Goal: Information Seeking & Learning: Learn about a topic

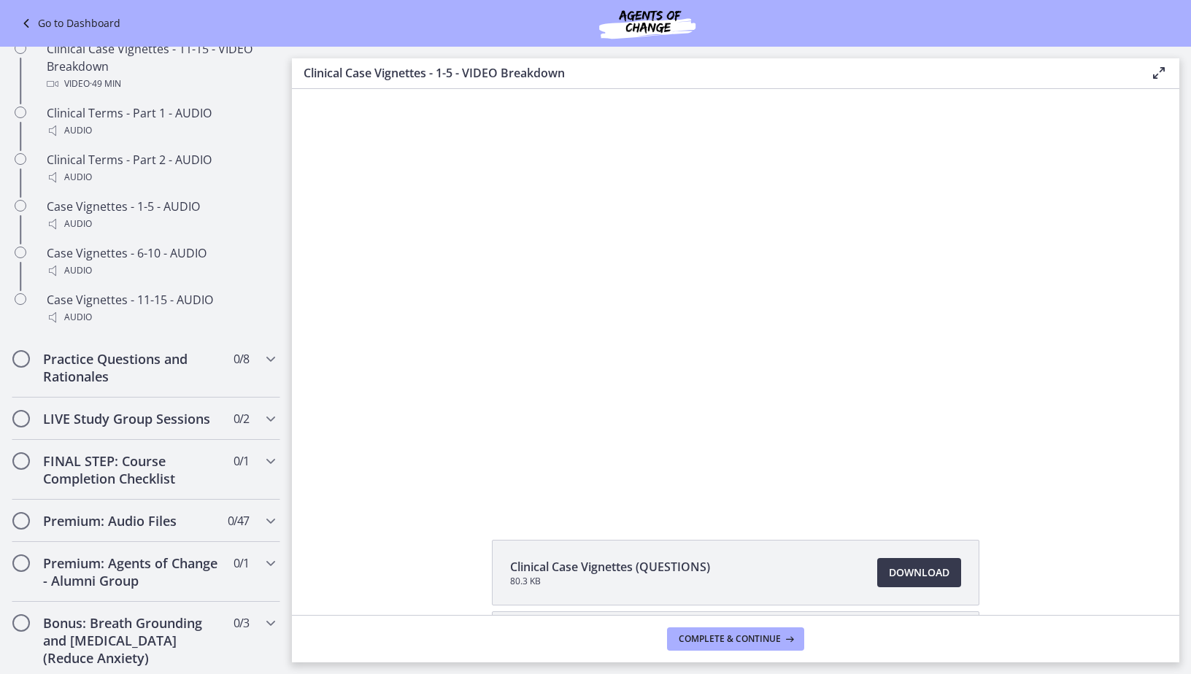
scroll to position [1168, 0]
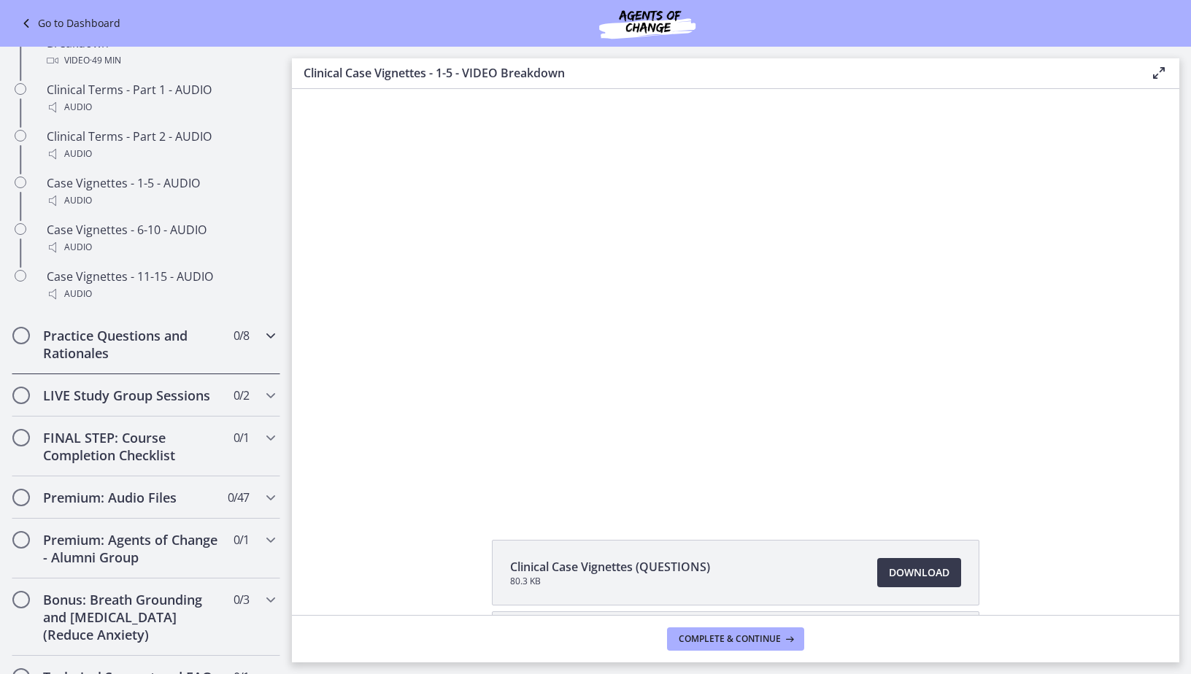
click at [262, 344] on icon "Chapters" at bounding box center [271, 336] width 18 height 18
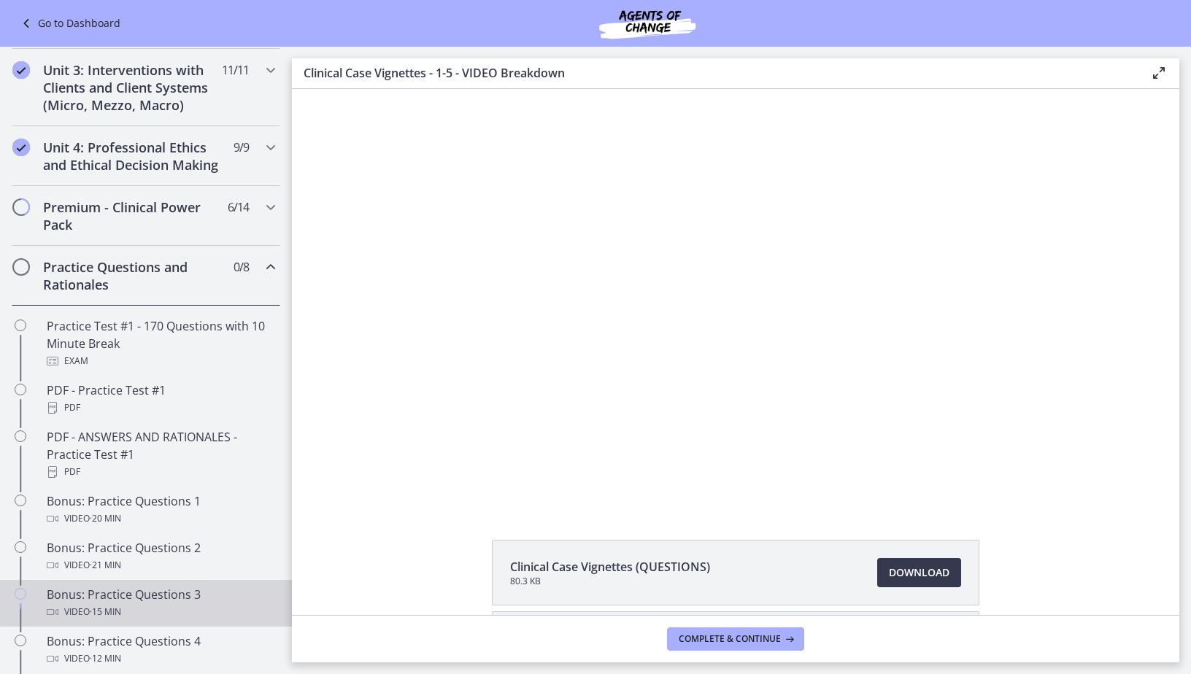
scroll to position [482, 0]
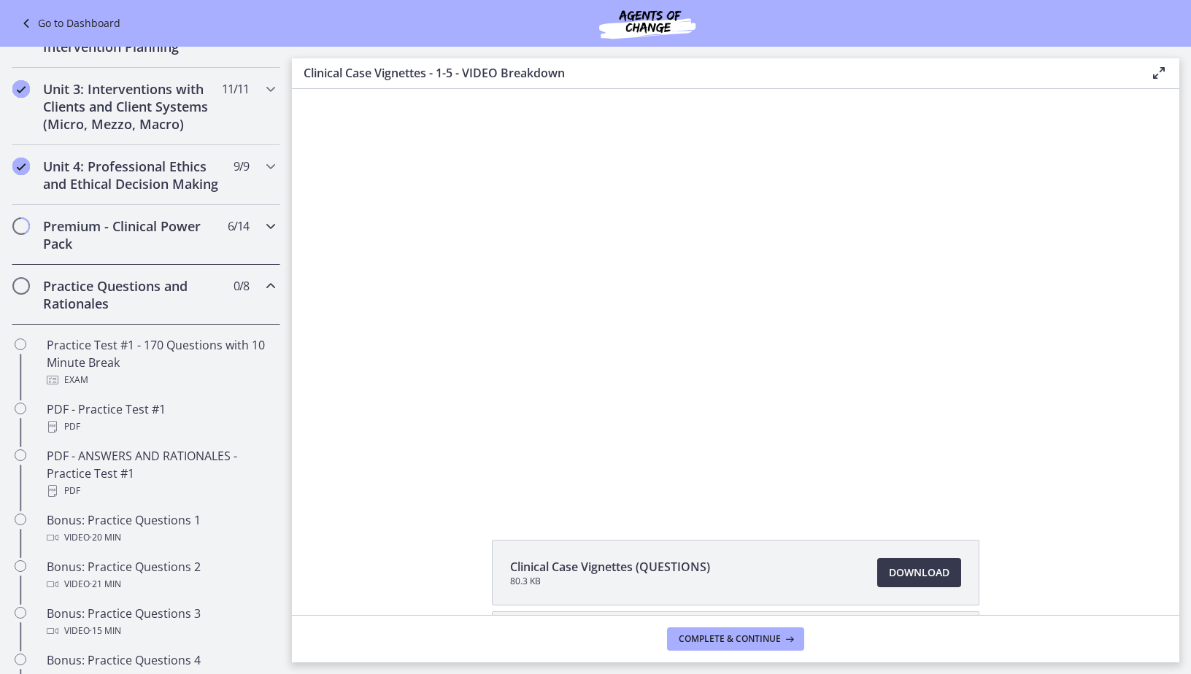
click at [266, 235] on icon "Chapters" at bounding box center [271, 226] width 18 height 18
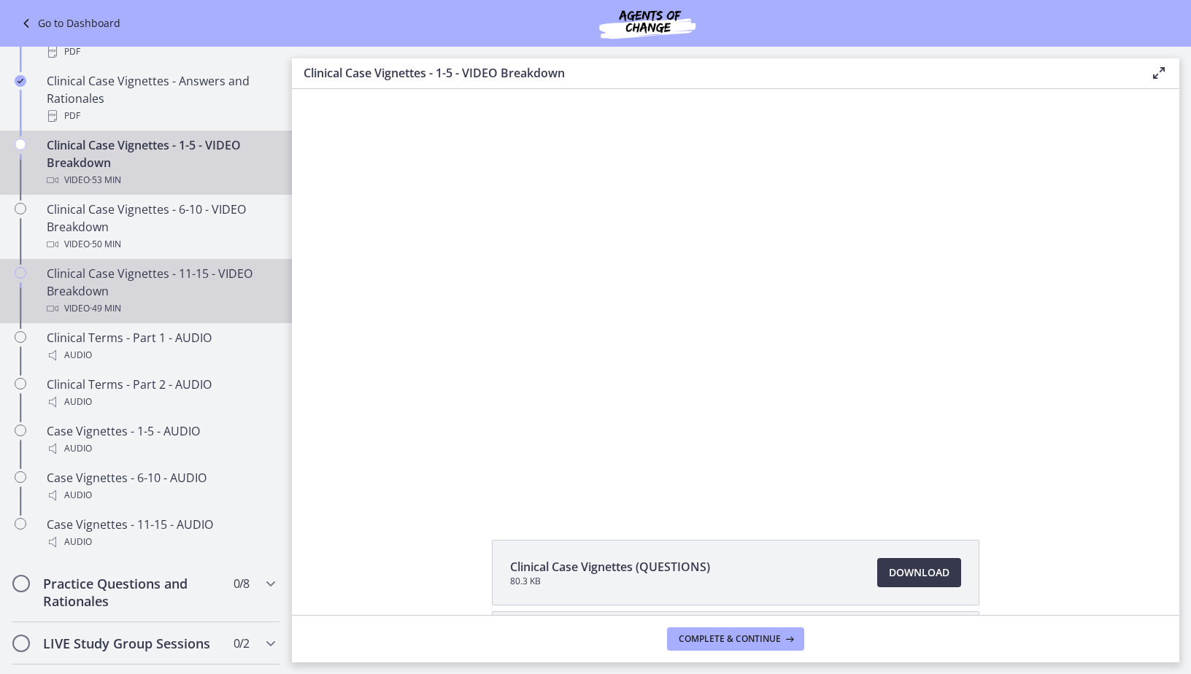
scroll to position [992, 0]
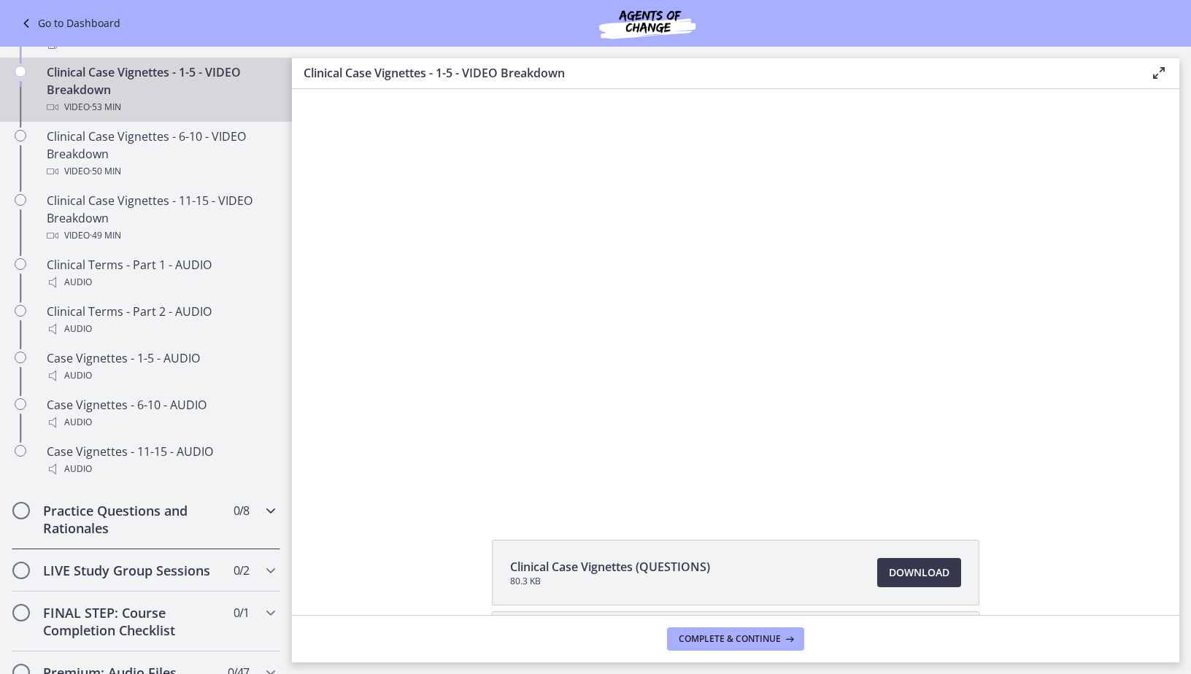
click at [262, 520] on icon "Chapters" at bounding box center [271, 511] width 18 height 18
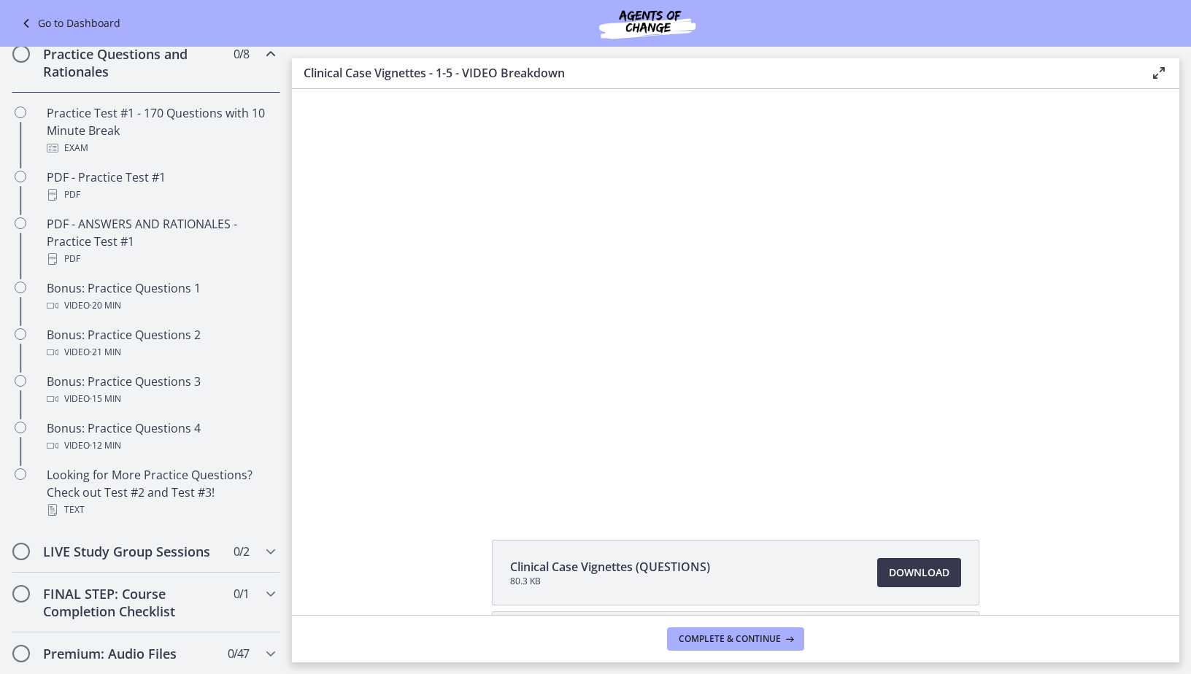
scroll to position [714, 0]
click at [262, 560] on icon "Chapters" at bounding box center [271, 551] width 18 height 18
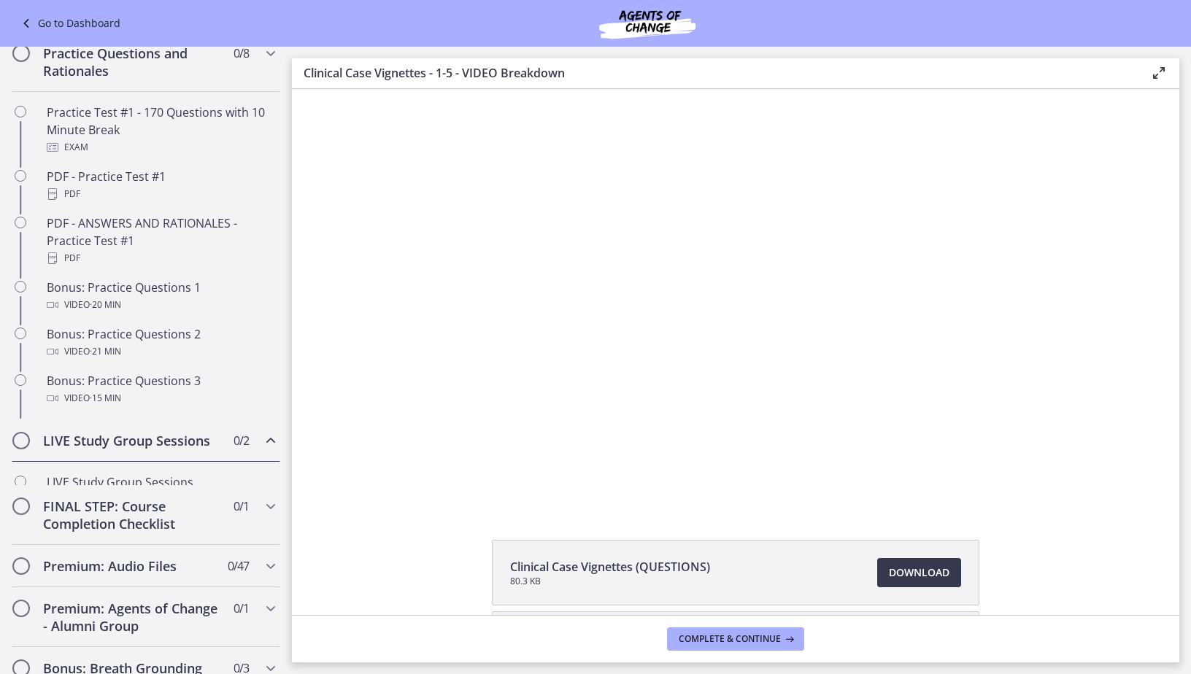
scroll to position [674, 0]
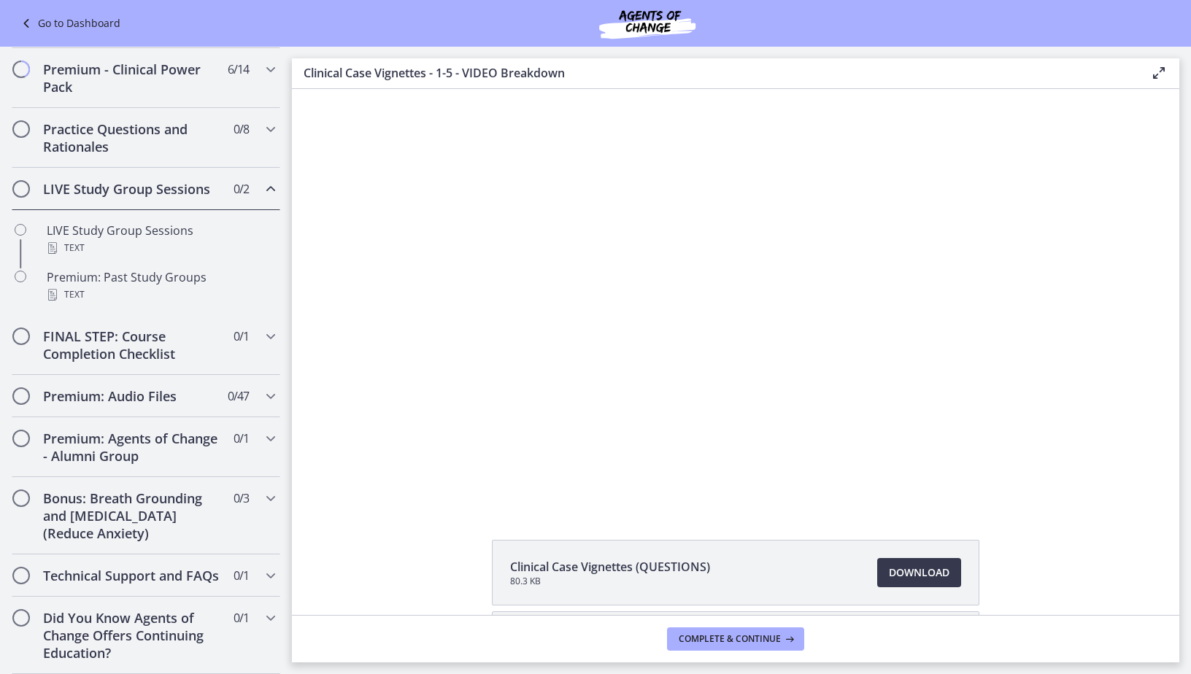
click at [262, 180] on icon "Chapters" at bounding box center [271, 189] width 18 height 18
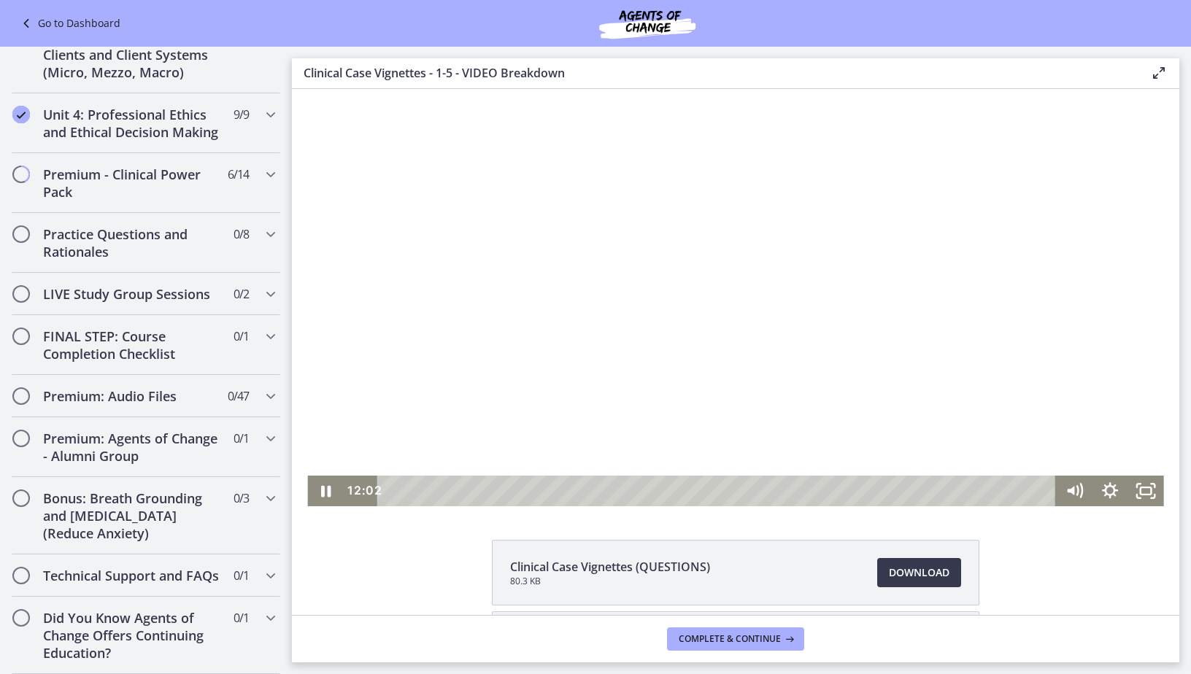
click at [629, 366] on div at bounding box center [735, 297] width 856 height 417
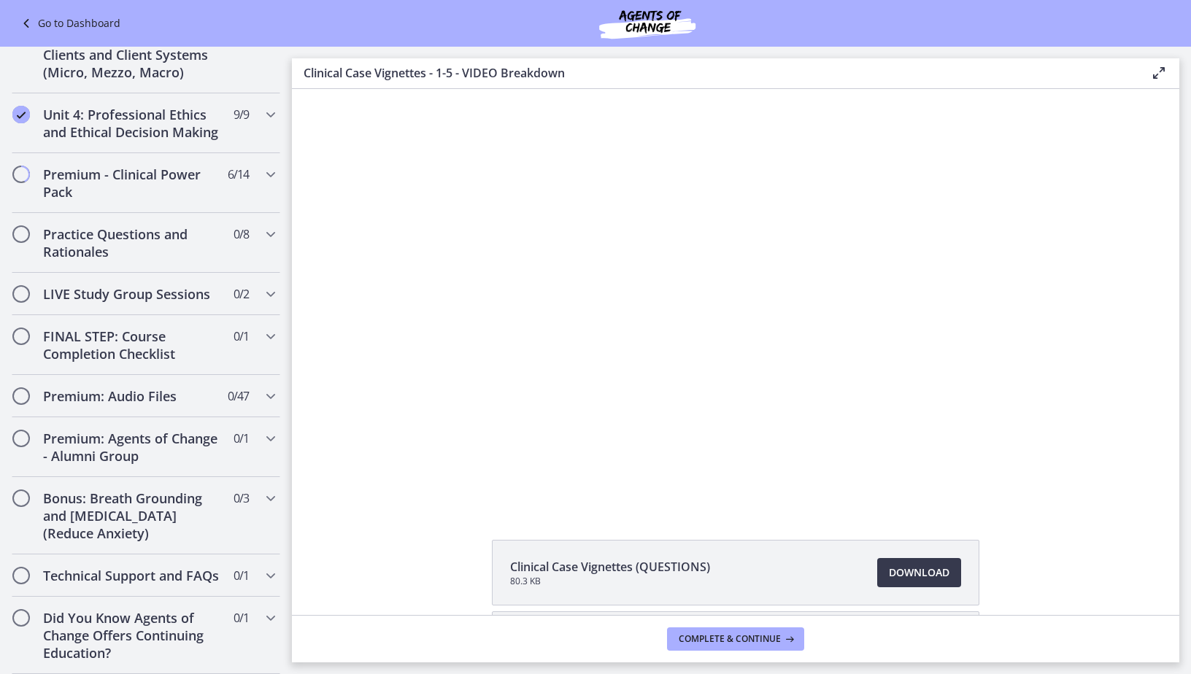
scroll to position [73, 0]
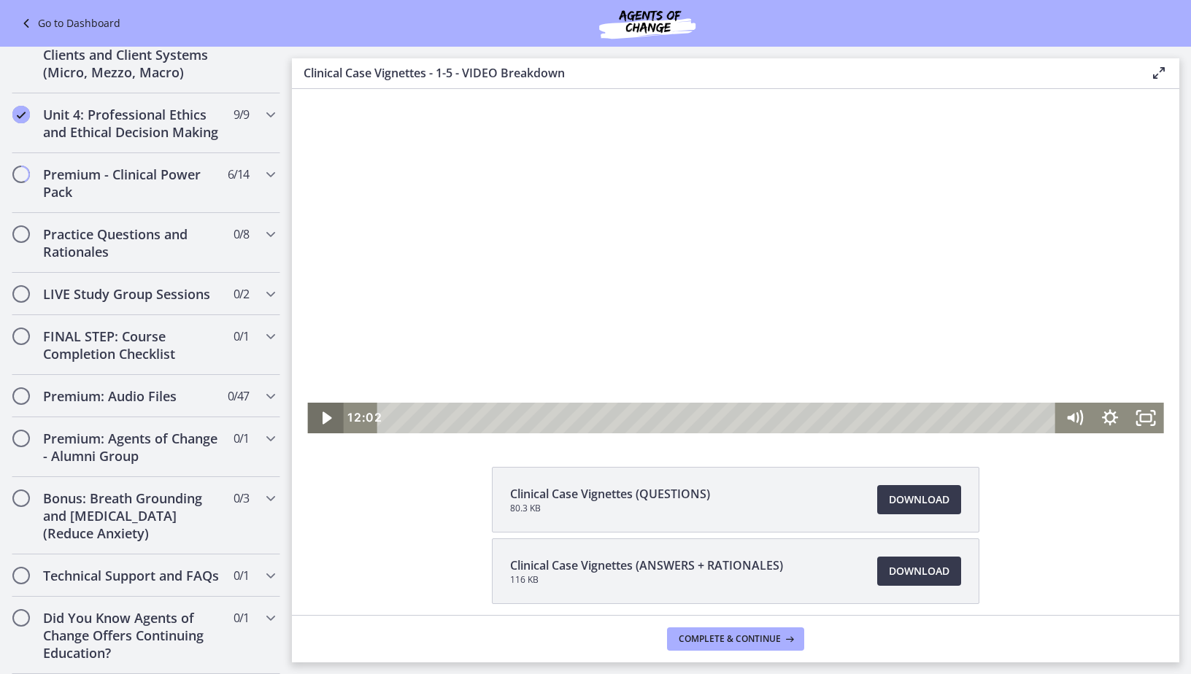
click at [322, 415] on icon "Play Video" at bounding box center [326, 418] width 9 height 12
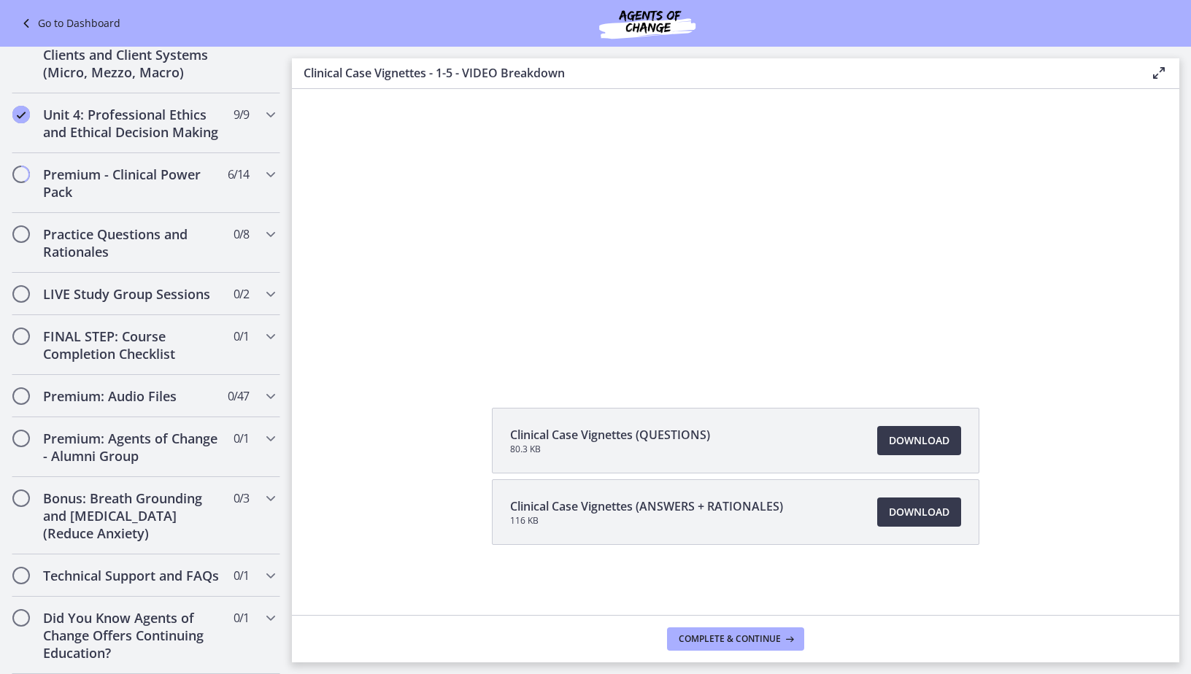
scroll to position [0, 0]
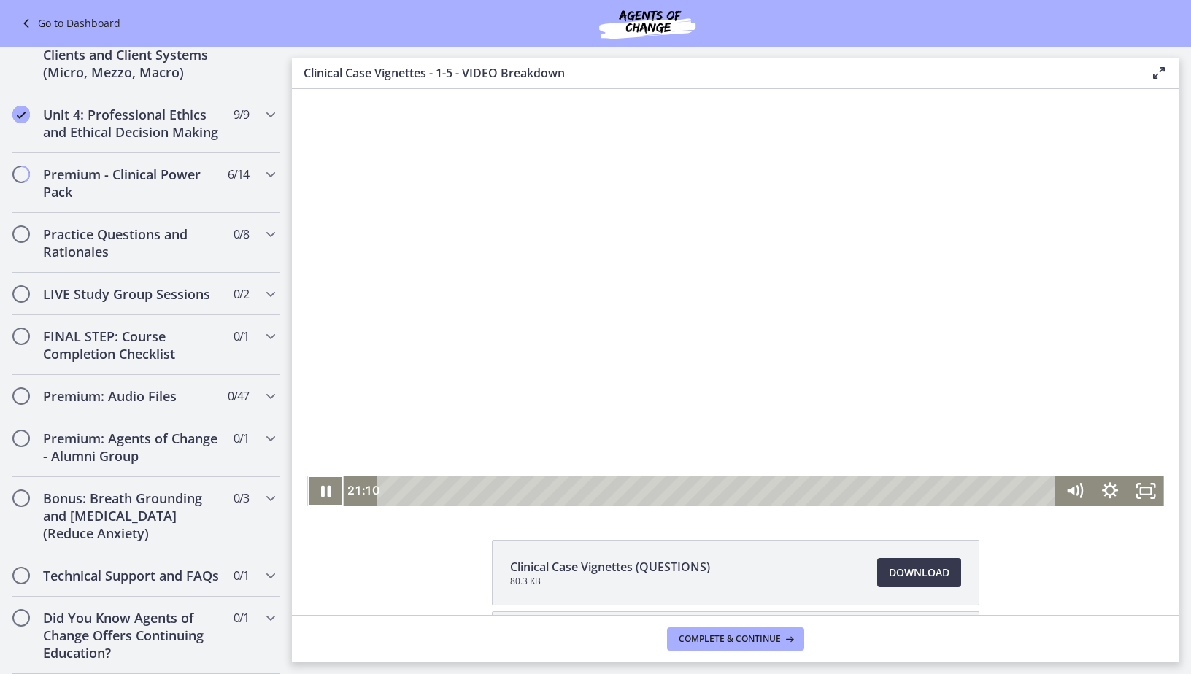
click at [533, 281] on div at bounding box center [735, 297] width 856 height 417
click at [644, 337] on div at bounding box center [735, 297] width 856 height 417
click at [714, 331] on div at bounding box center [735, 297] width 856 height 417
click at [307, 89] on button "Play Video: ccjlnp8pjrbhd9mqlgq0.mp4" at bounding box center [307, 89] width 1 height 1
click at [643, 209] on div at bounding box center [735, 297] width 856 height 417
